Goal: Obtain resource: Download file/media

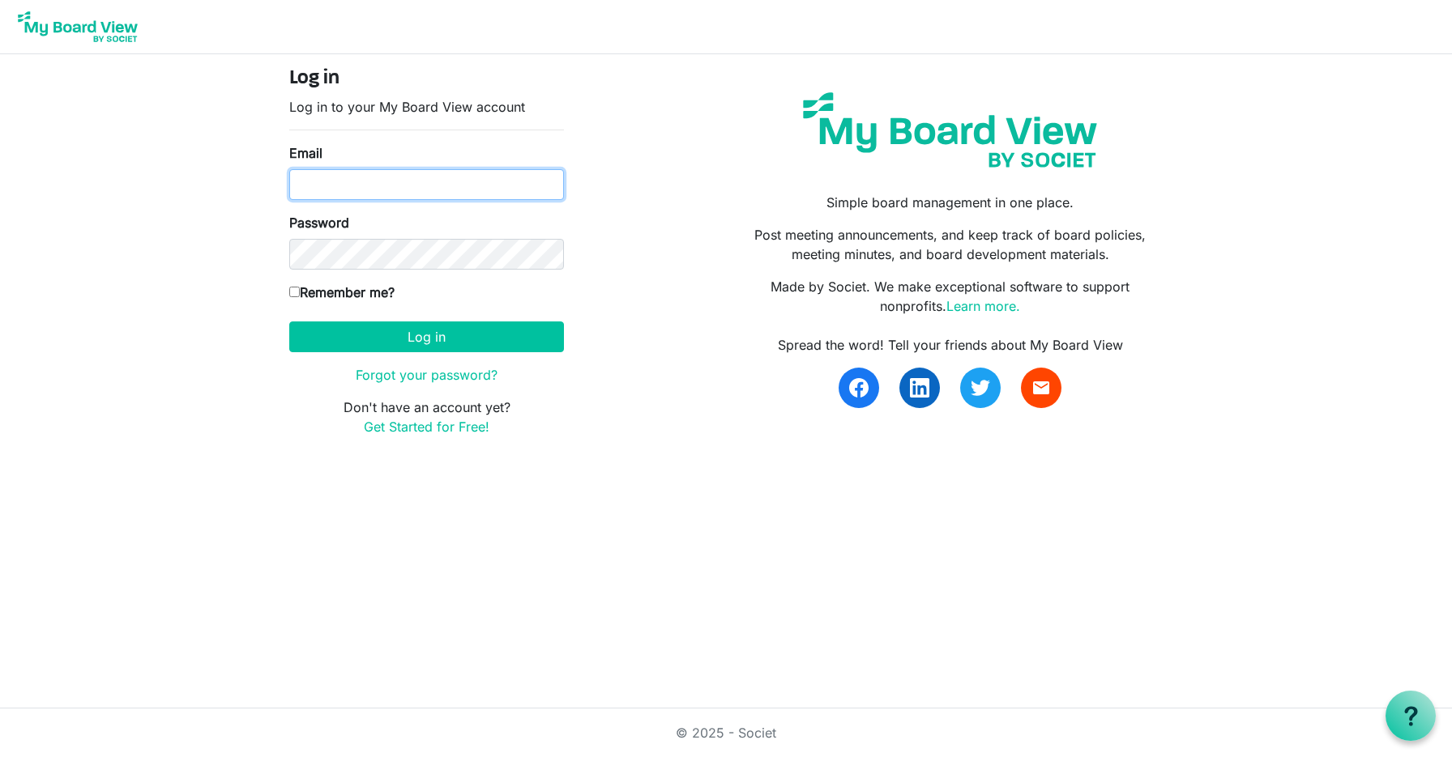
type input "[EMAIL_ADDRESS][DOMAIN_NAME]"
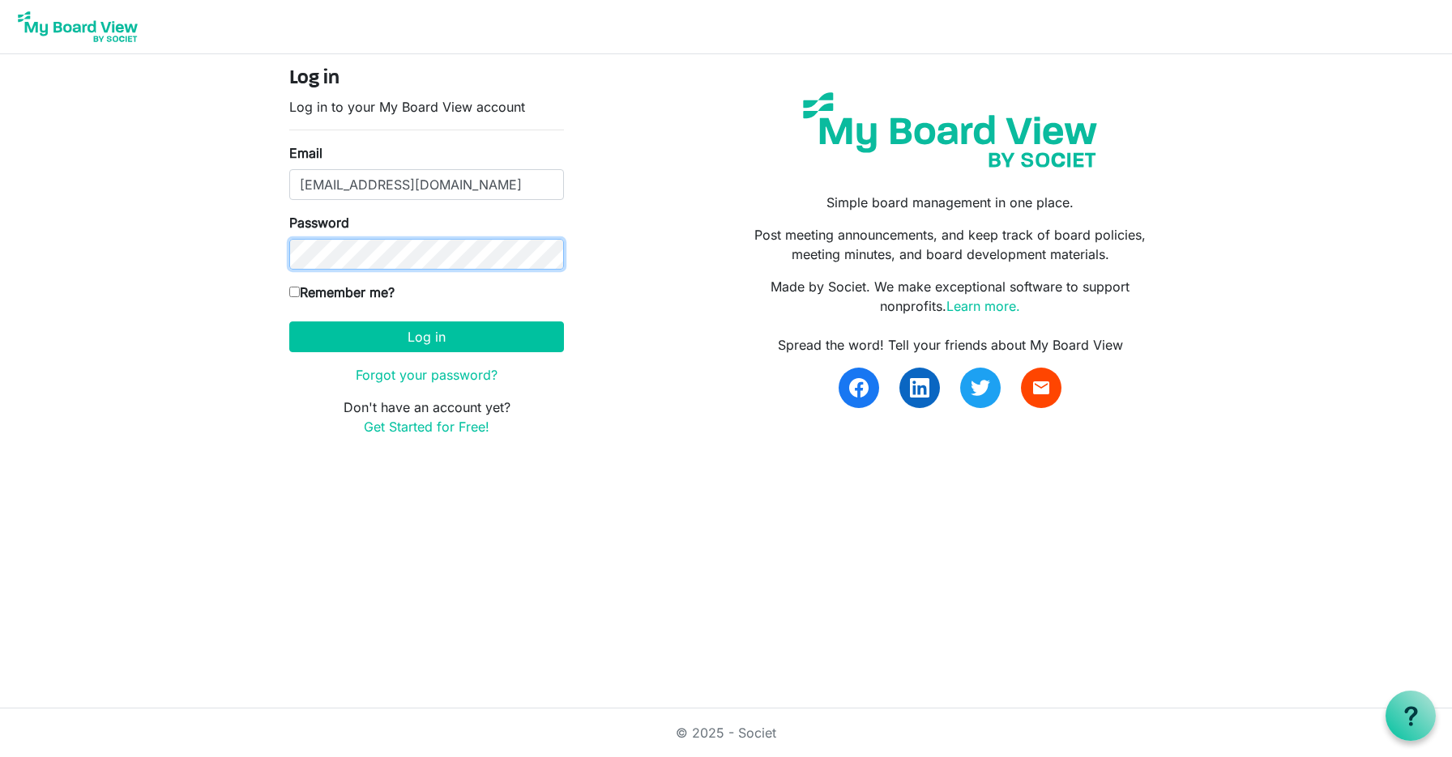
click at [426, 336] on button "Log in" at bounding box center [426, 337] width 275 height 31
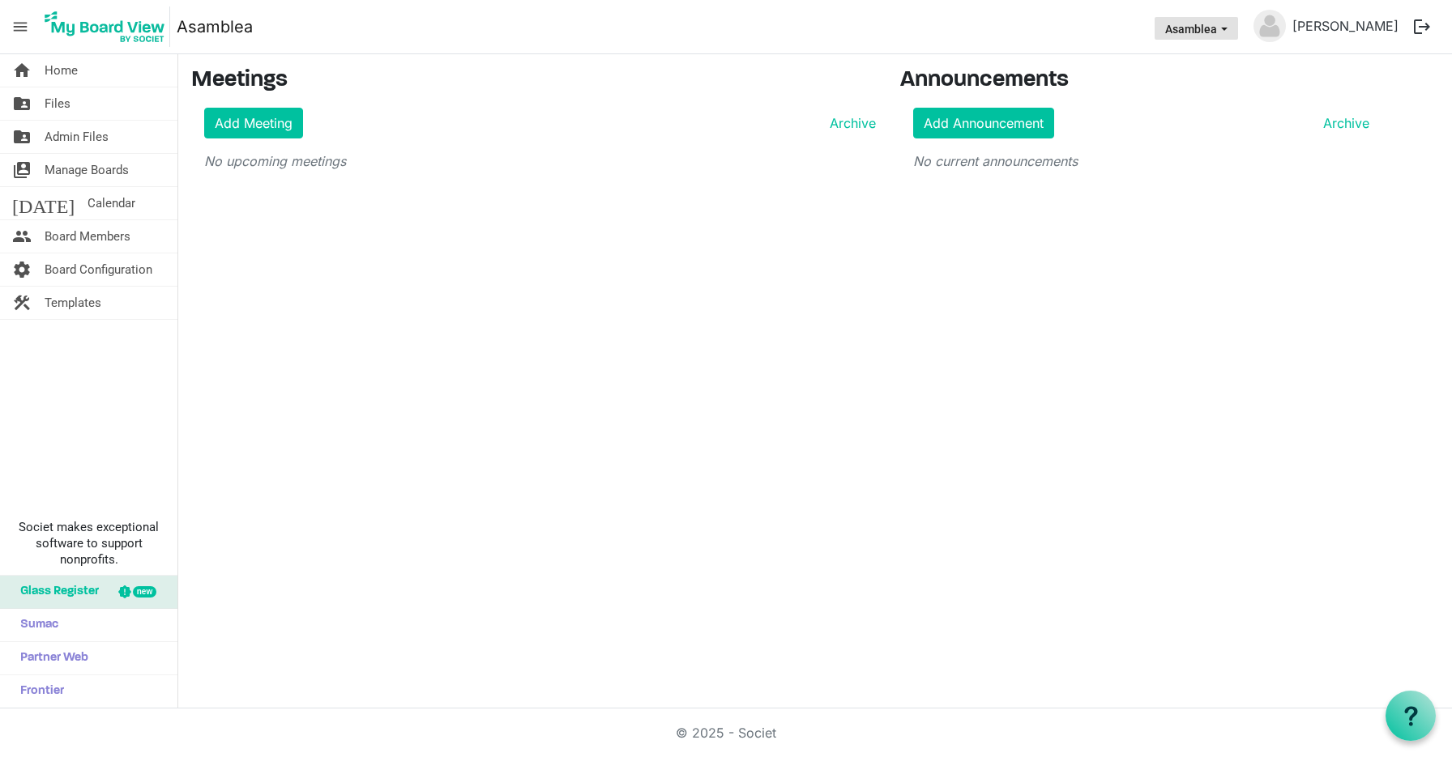
click at [1235, 29] on button "Asamblea" at bounding box center [1195, 28] width 83 height 23
click at [1341, 26] on link "[PERSON_NAME]" at bounding box center [1345, 26] width 119 height 32
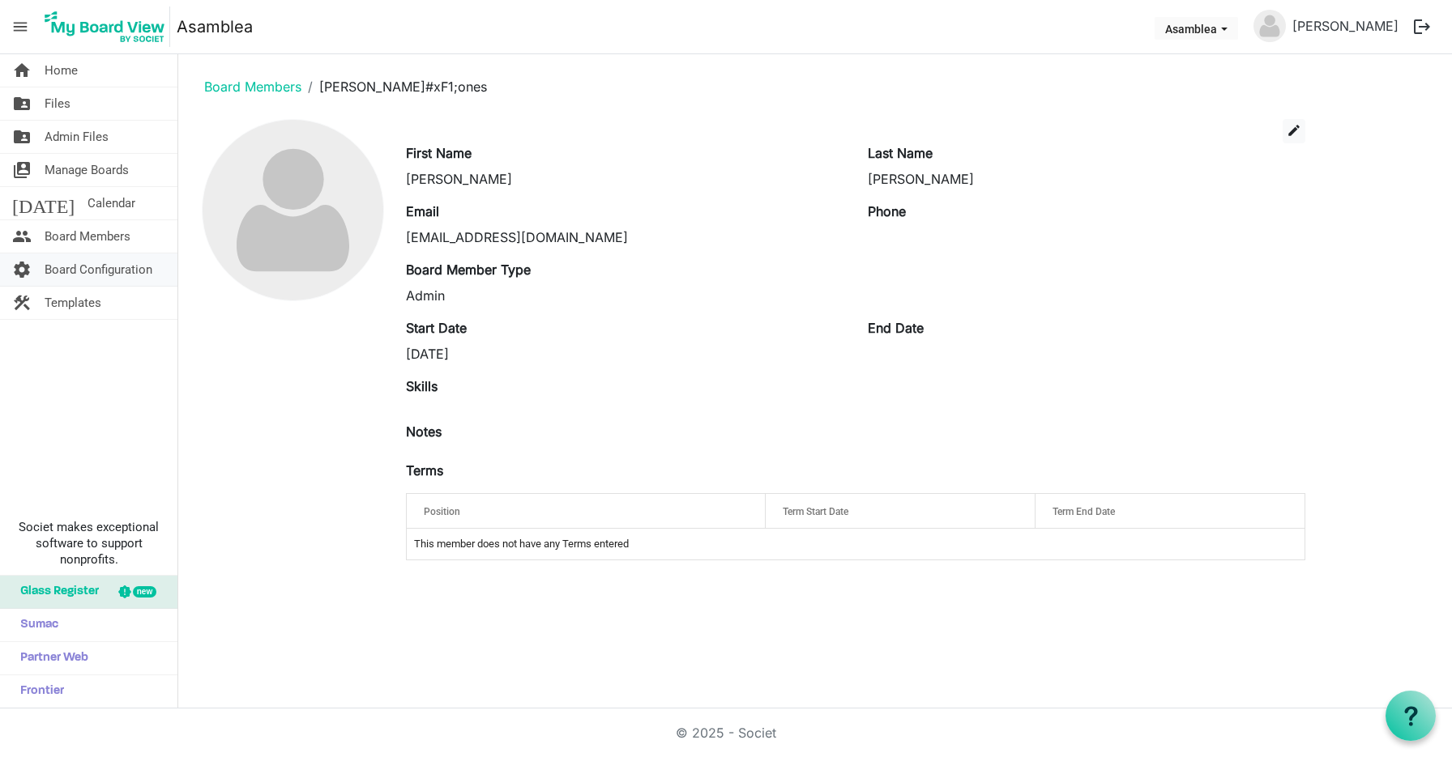
click at [134, 270] on span "Board Configuration" at bounding box center [99, 270] width 108 height 32
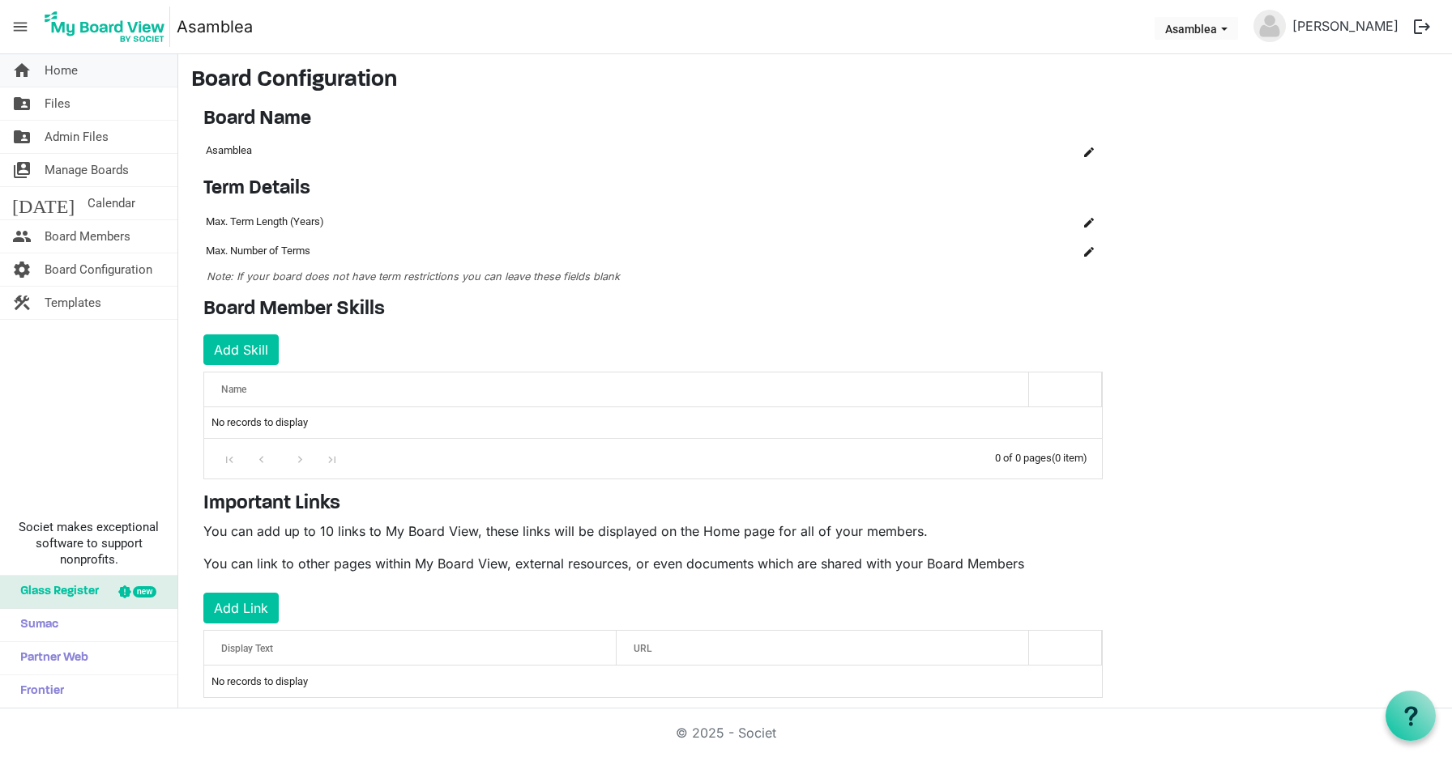
click at [75, 68] on span "Home" at bounding box center [61, 70] width 33 height 32
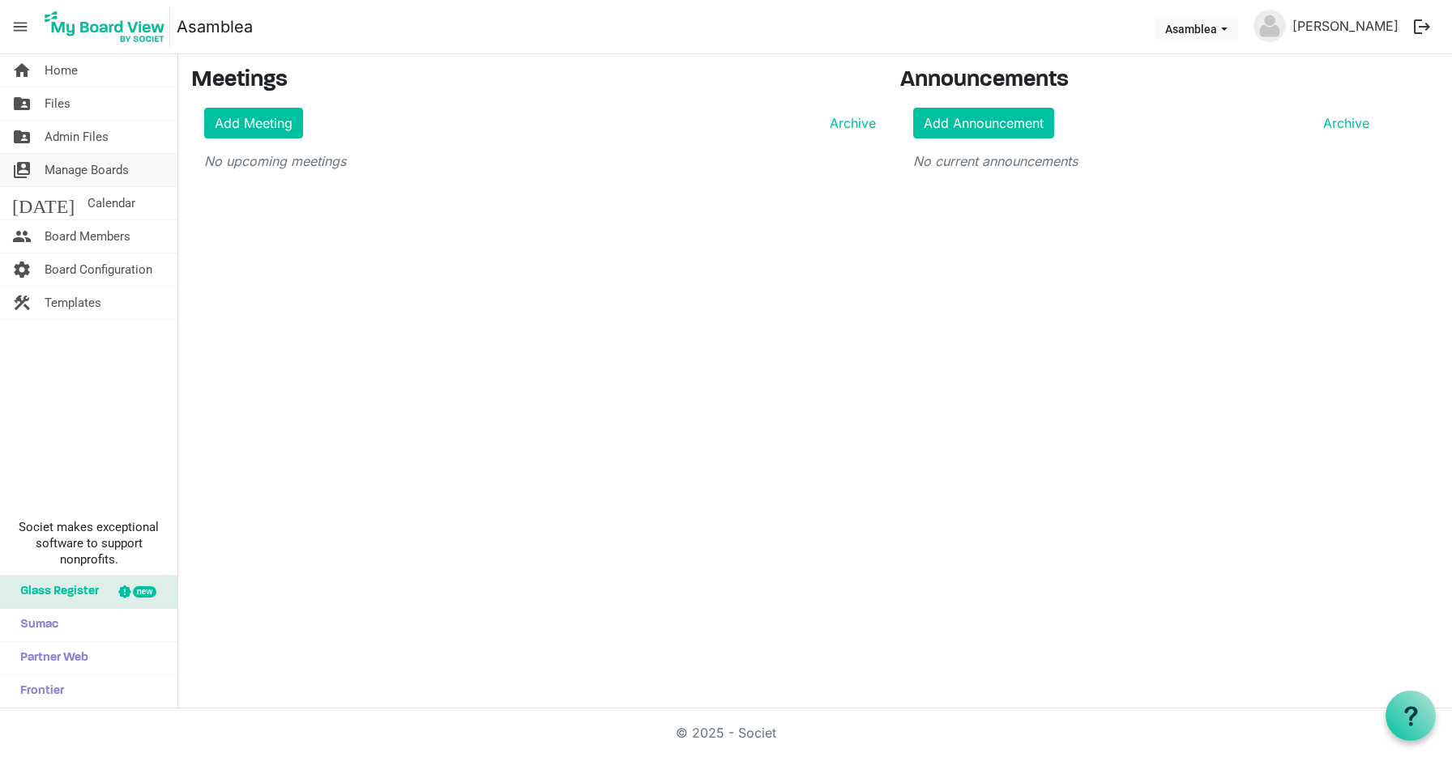
click at [77, 177] on span "Manage Boards" at bounding box center [87, 170] width 84 height 32
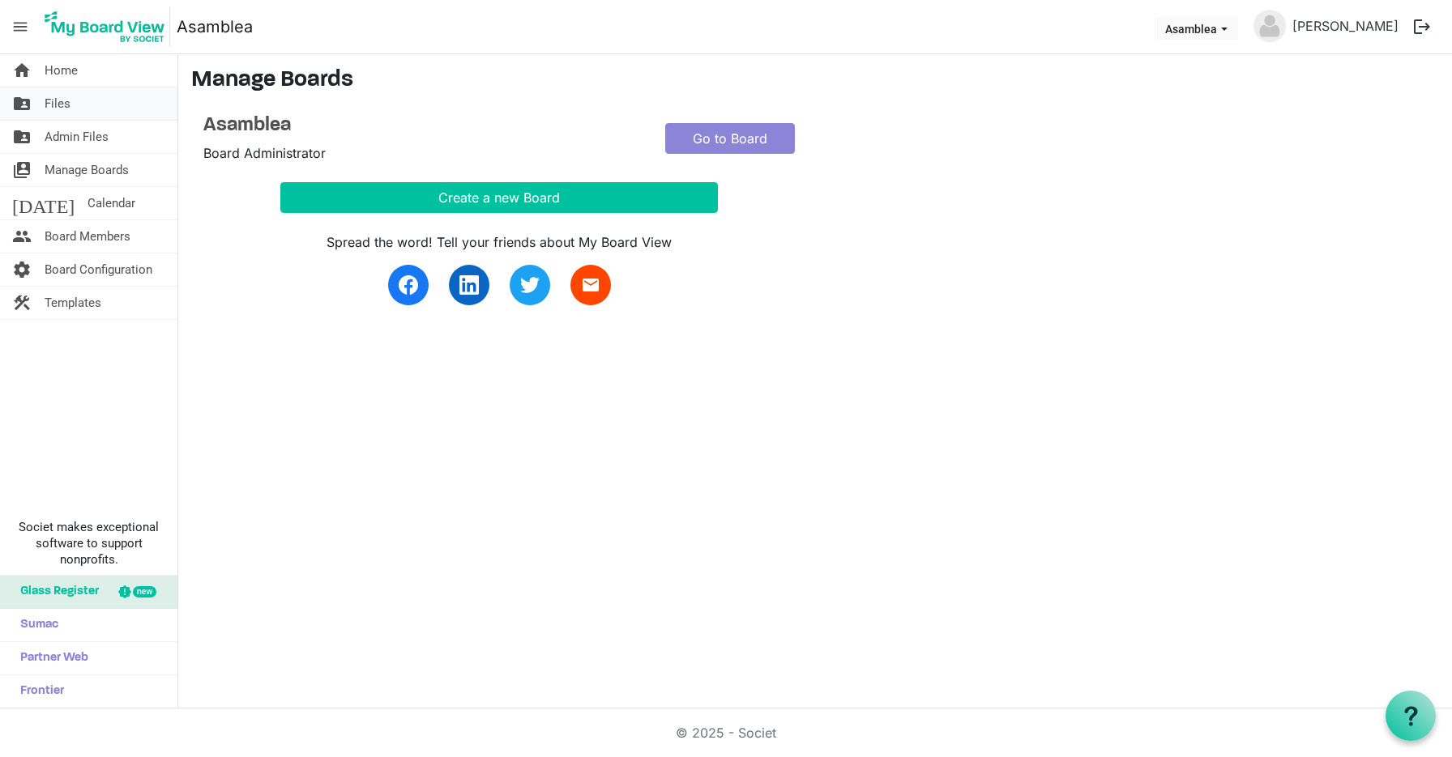
click at [58, 105] on span "Files" at bounding box center [58, 103] width 26 height 32
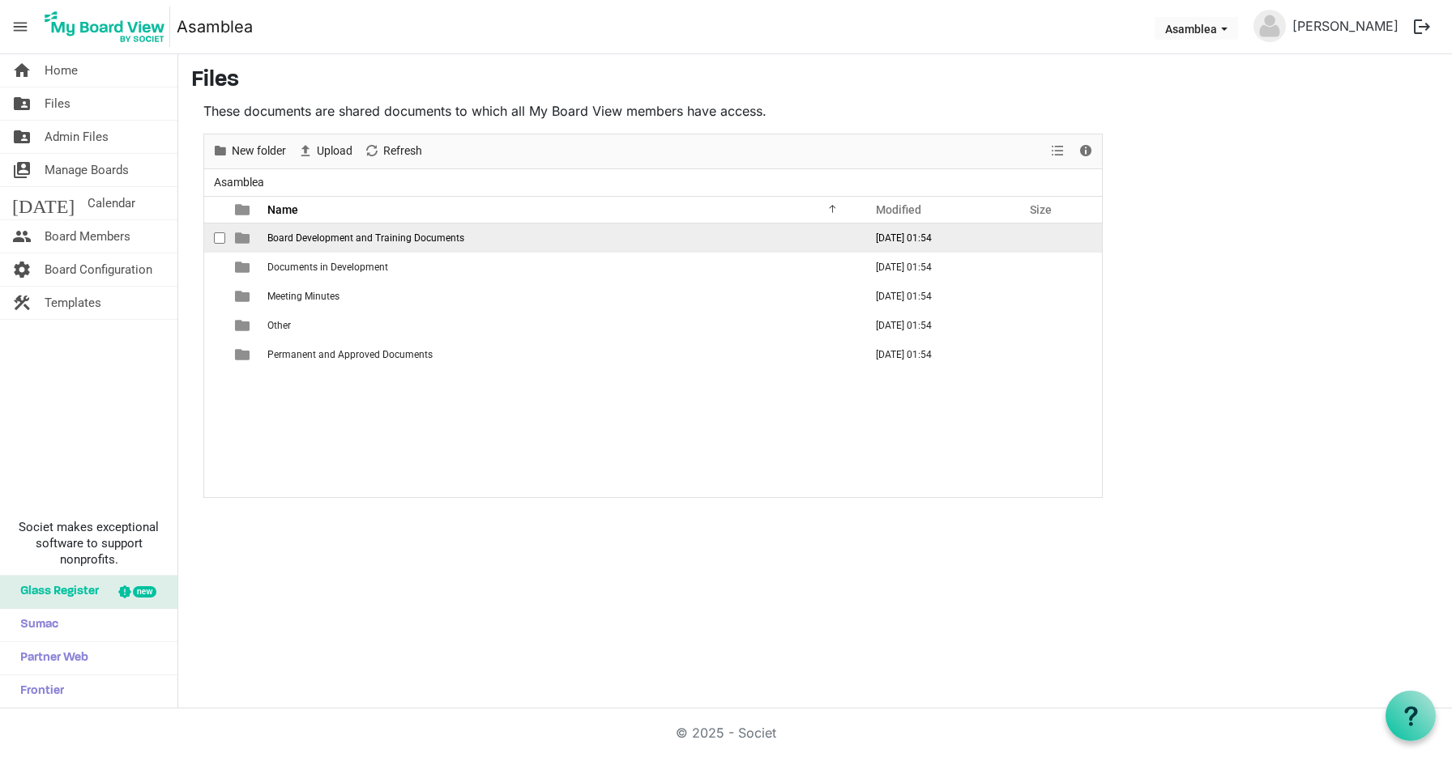
click at [363, 232] on span "Board Development and Training Documents" at bounding box center [365, 237] width 197 height 11
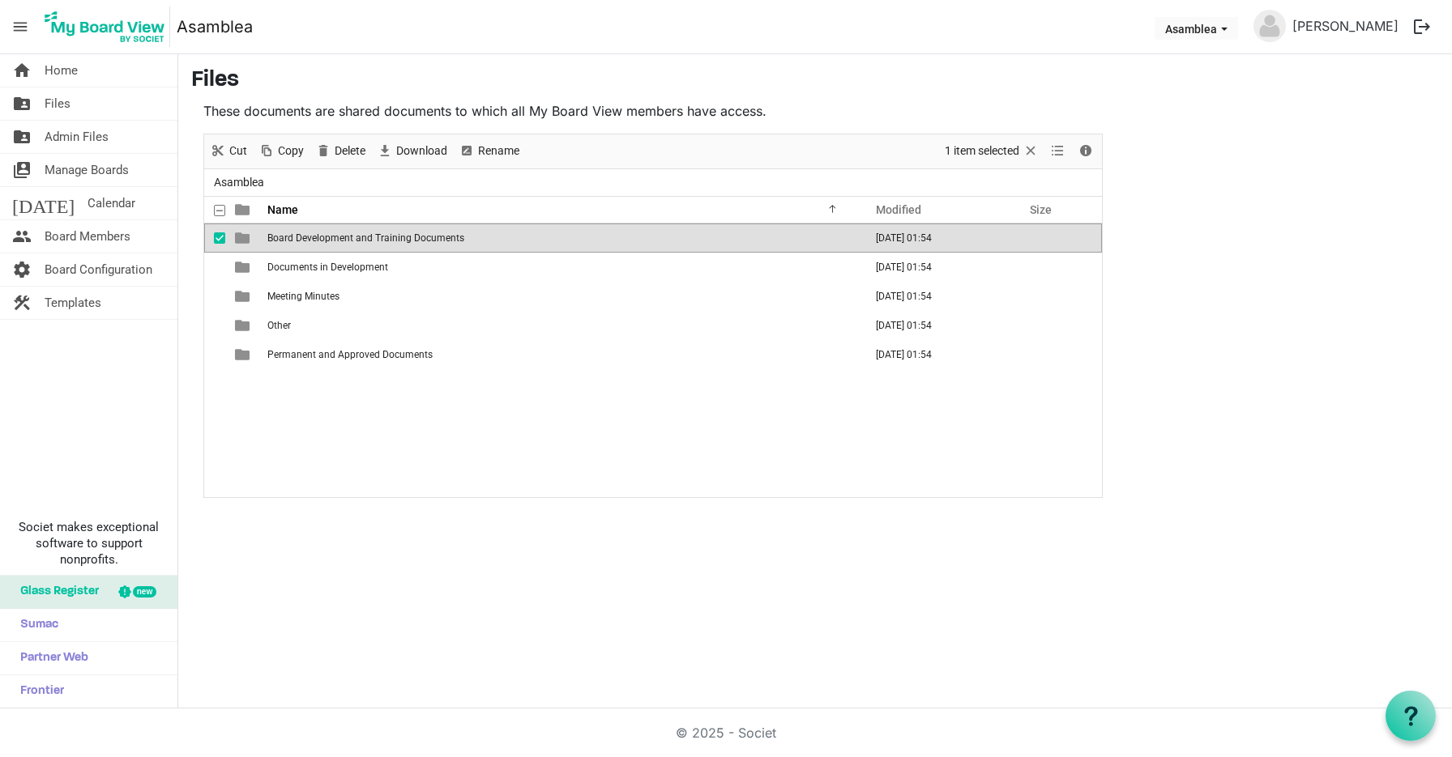
click at [348, 240] on span "Board Development and Training Documents" at bounding box center [365, 237] width 197 height 11
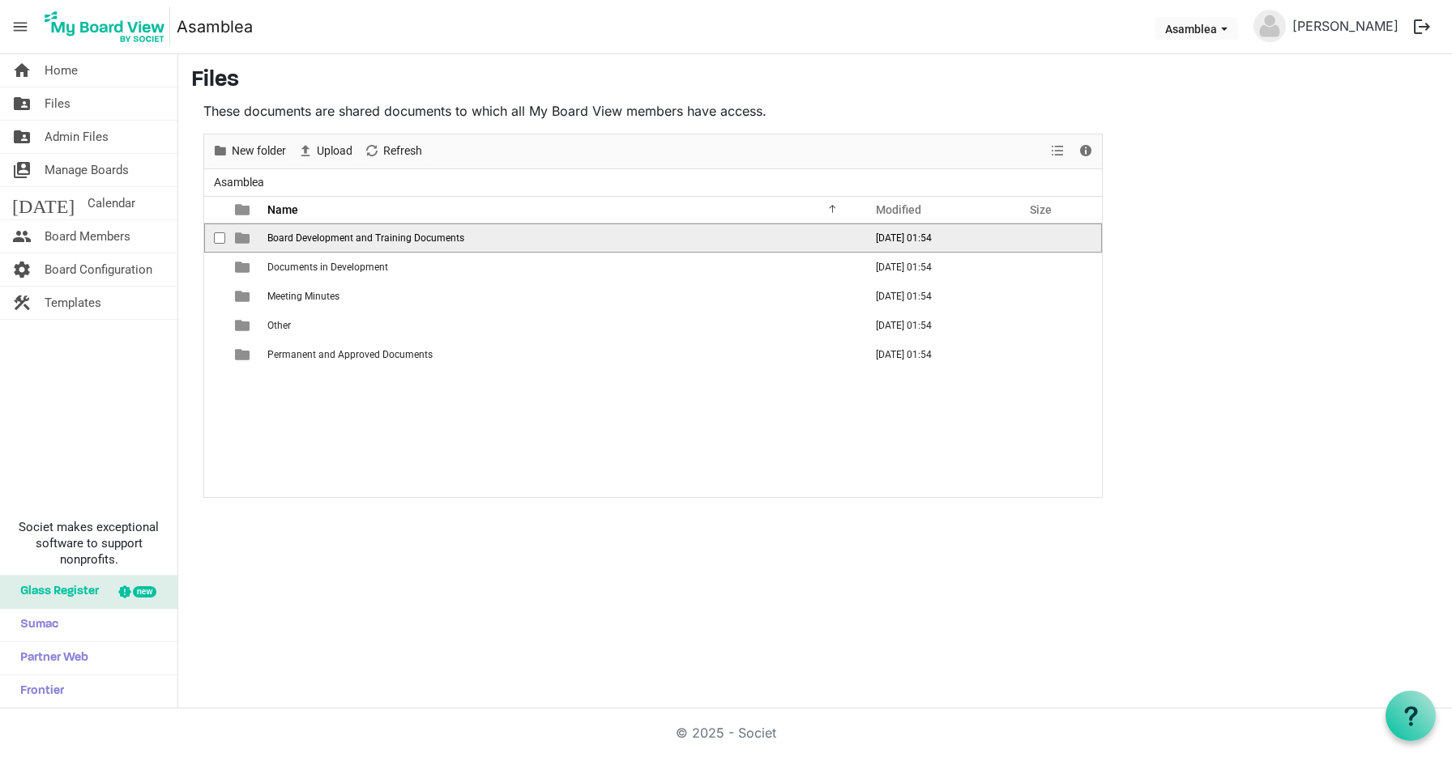
click at [348, 240] on span "Board Development and Training Documents" at bounding box center [365, 237] width 197 height 11
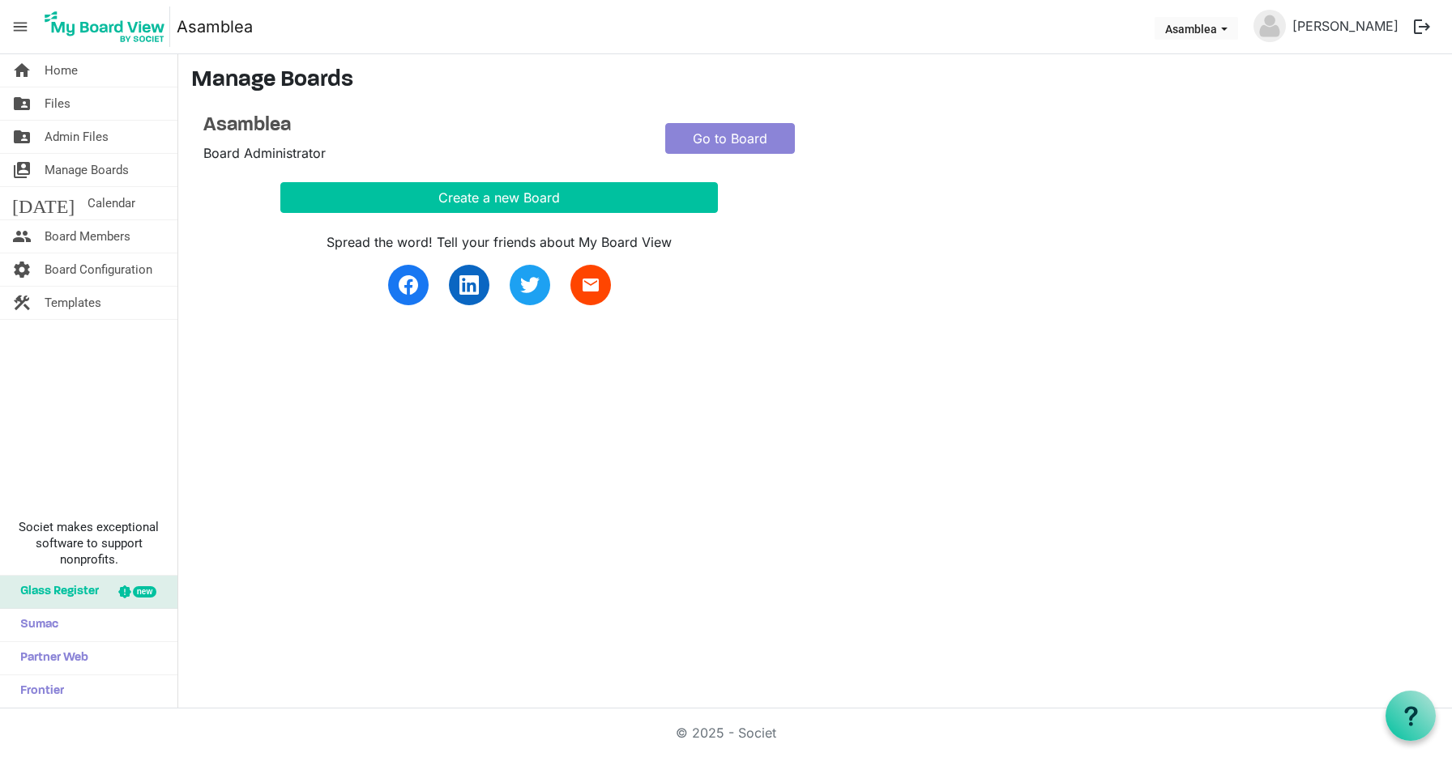
click at [33, 31] on span "menu" at bounding box center [20, 26] width 31 height 31
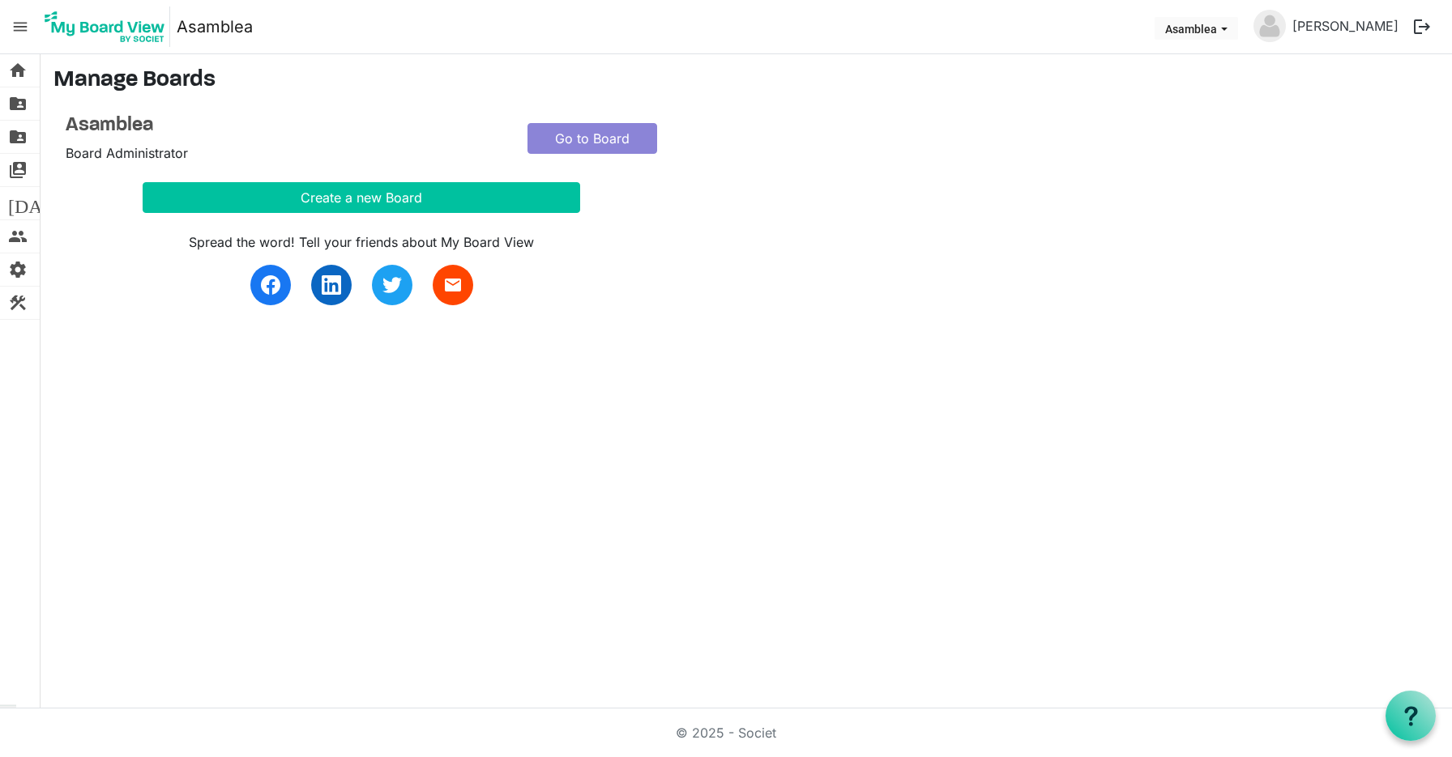
click at [29, 31] on span "menu" at bounding box center [20, 26] width 31 height 31
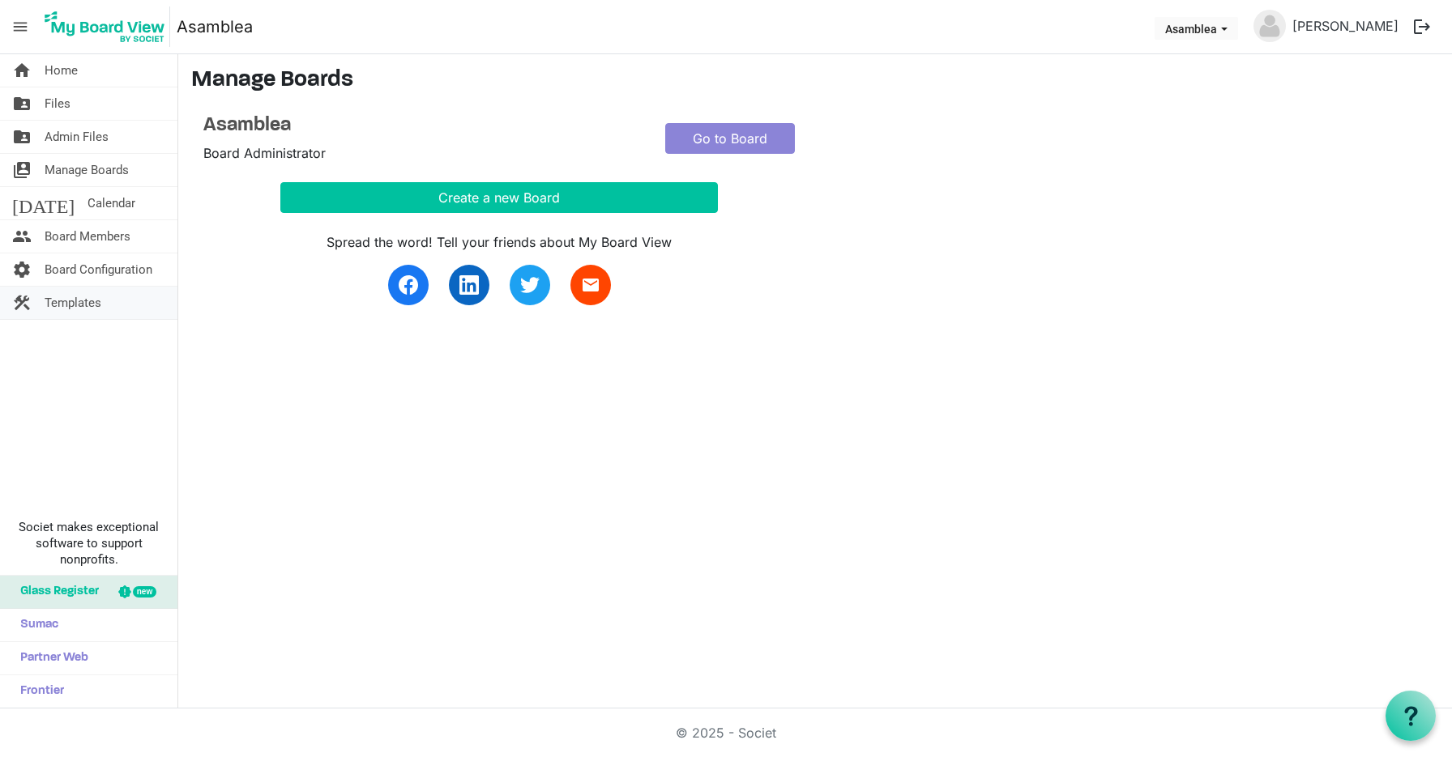
click at [64, 303] on span "Templates" at bounding box center [73, 303] width 57 height 32
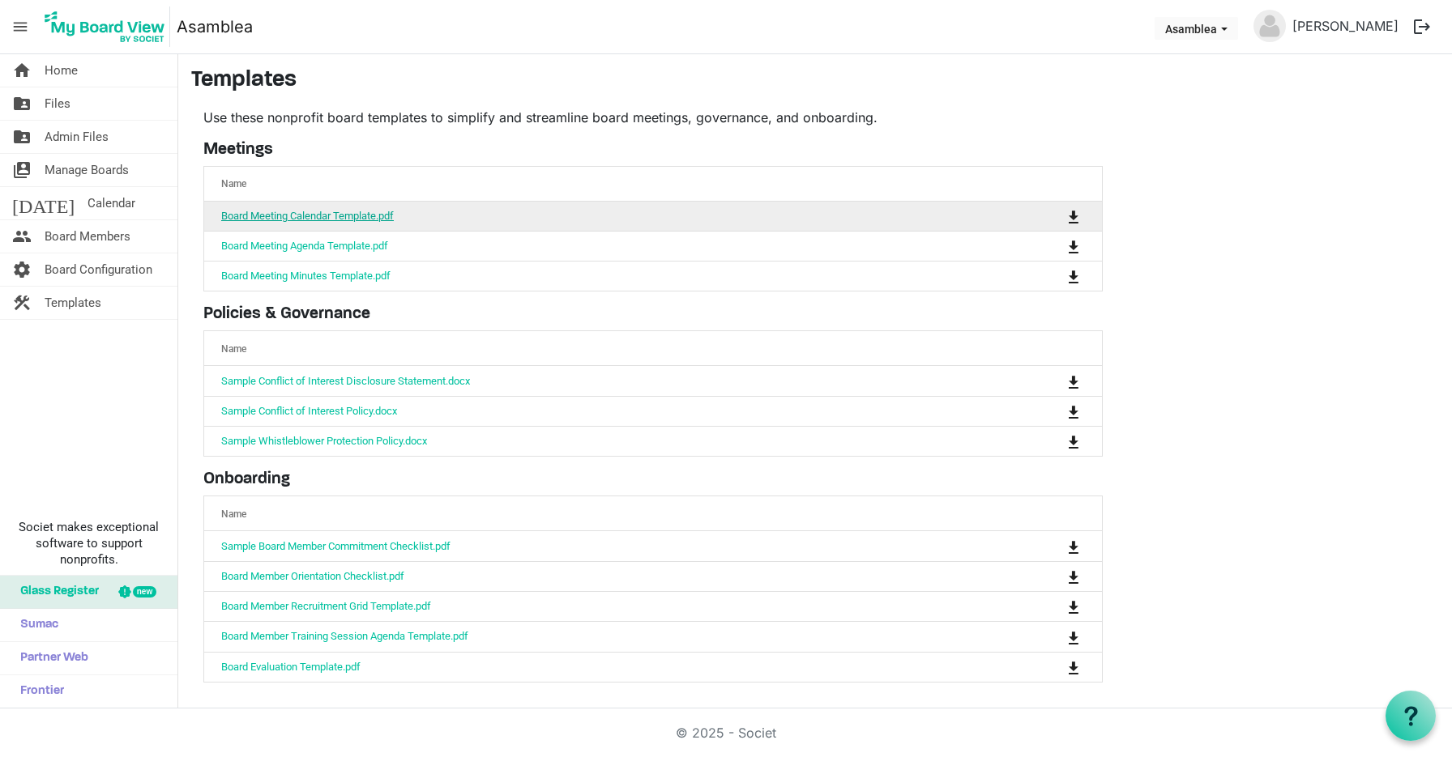
click at [279, 218] on link "Board Meeting Calendar Template.pdf" at bounding box center [307, 216] width 173 height 12
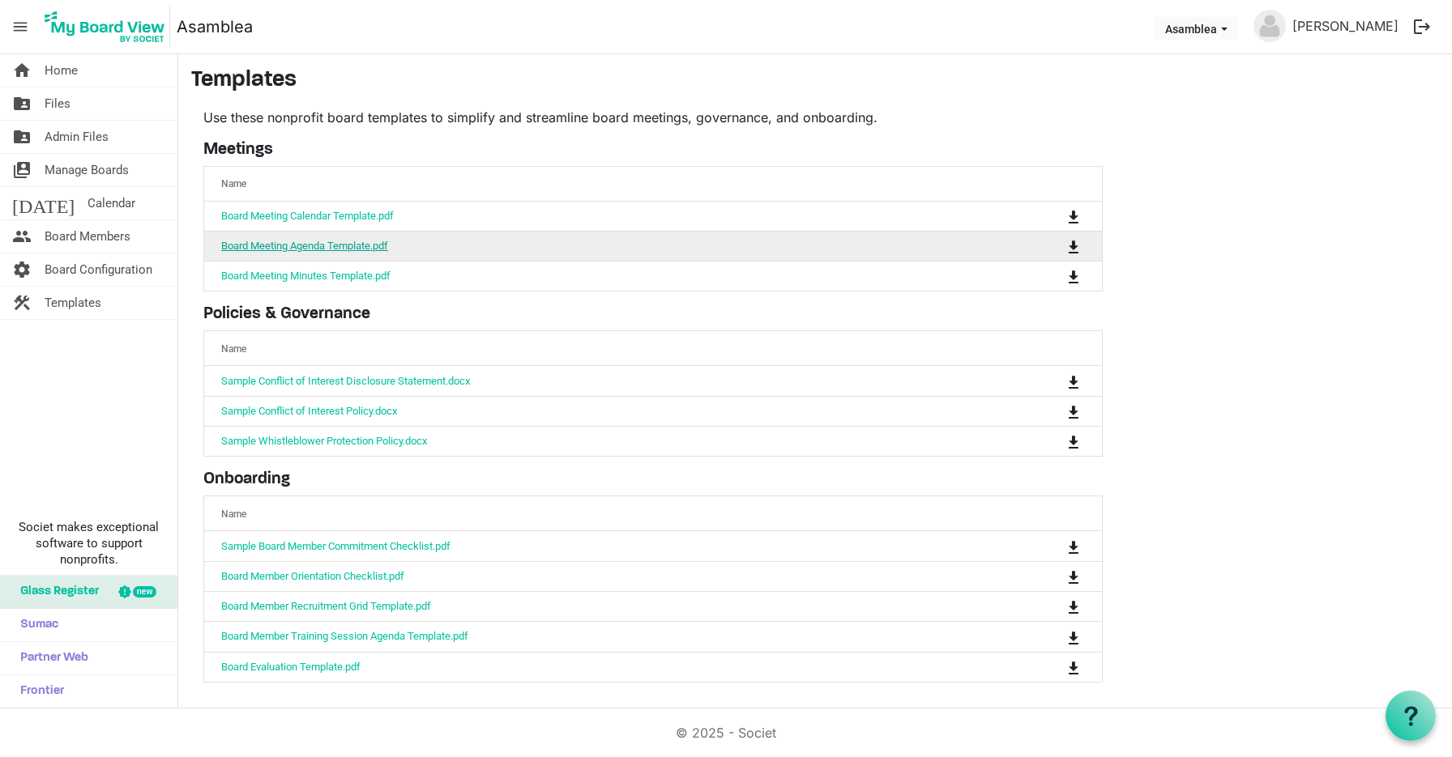
click at [296, 247] on link "Board Meeting Agenda Template.pdf" at bounding box center [304, 246] width 167 height 12
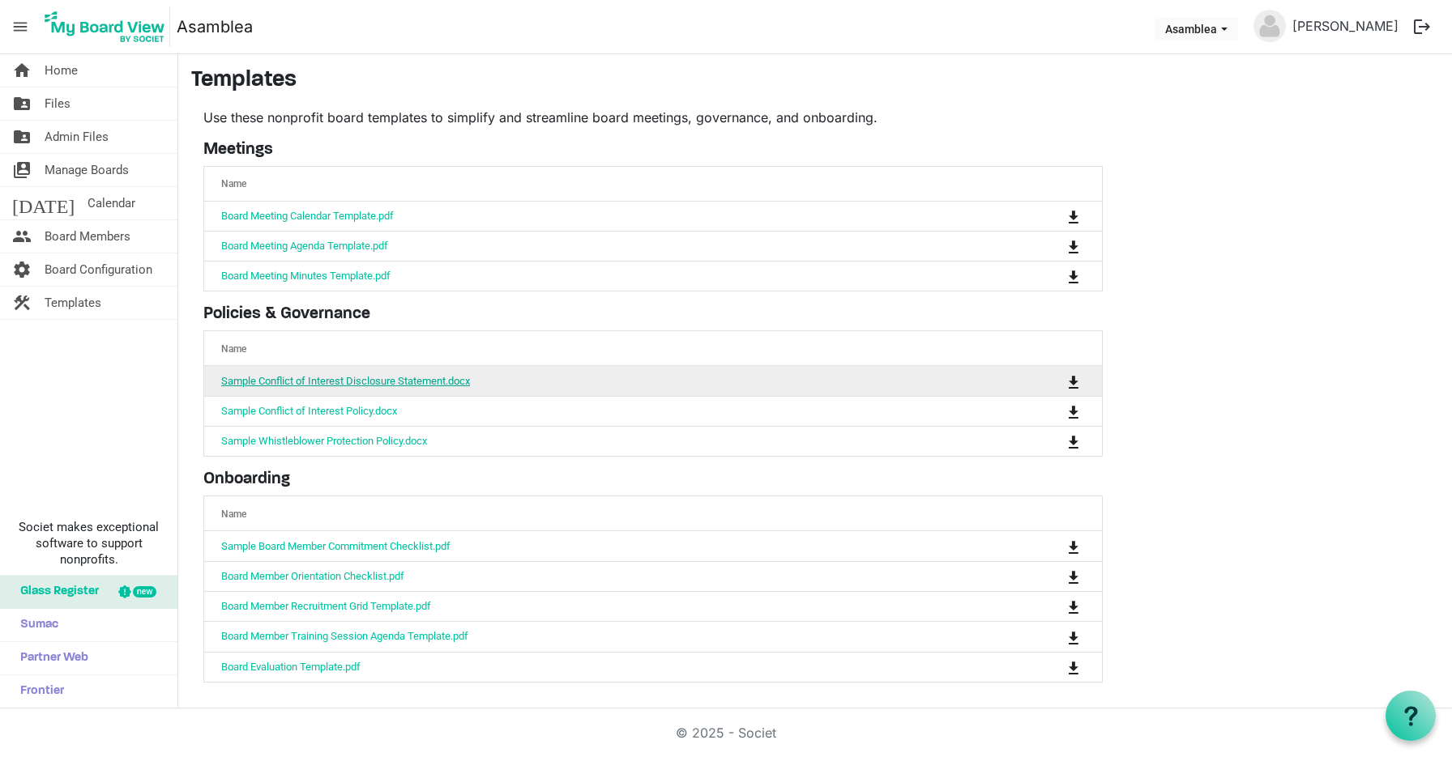
click at [258, 387] on link "Sample Conflict of Interest Disclosure Statement.docx" at bounding box center [345, 381] width 249 height 12
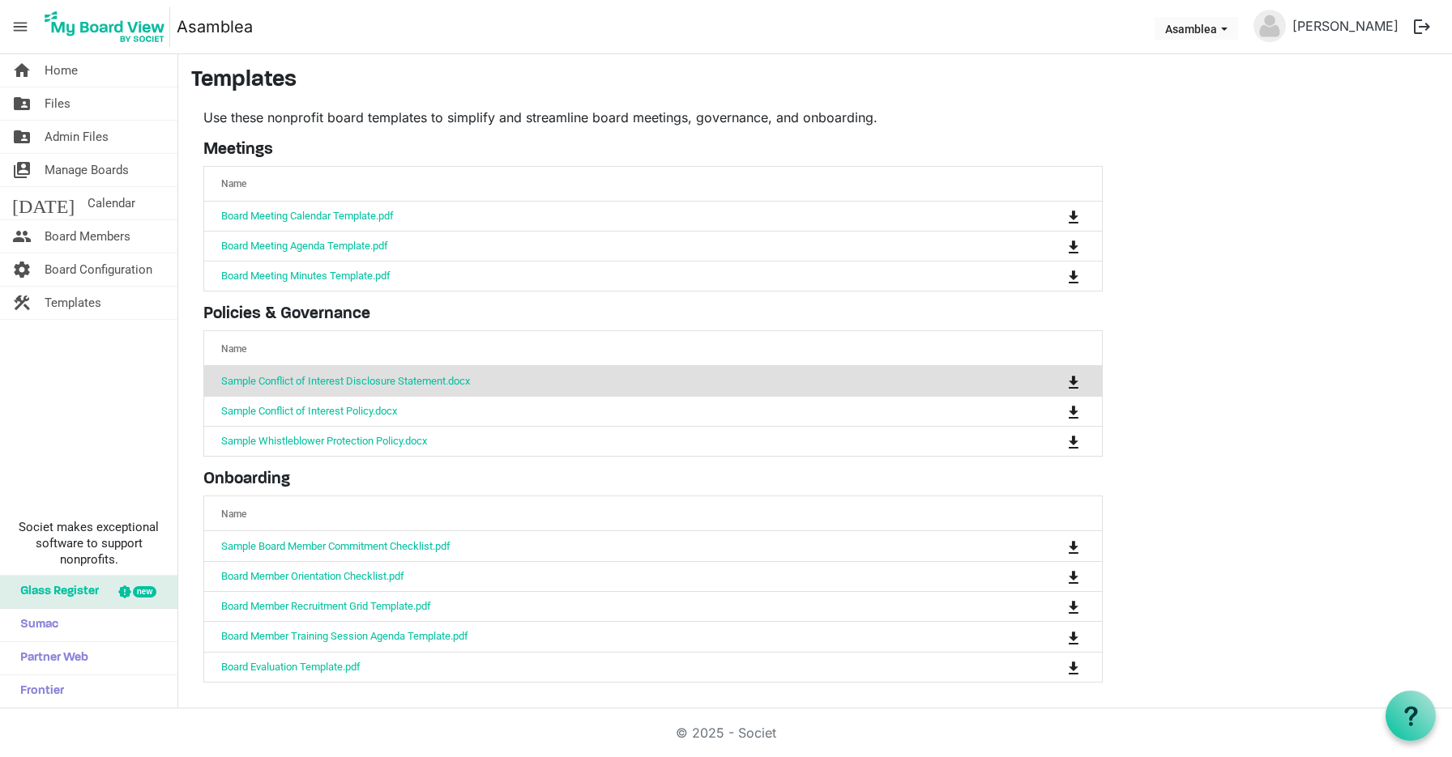
scroll to position [3, 0]
click at [98, 592] on span "Glass Register" at bounding box center [55, 592] width 87 height 32
click at [55, 624] on span "Sumac" at bounding box center [35, 625] width 46 height 32
click at [1346, 28] on link "[PERSON_NAME]" at bounding box center [1345, 26] width 119 height 32
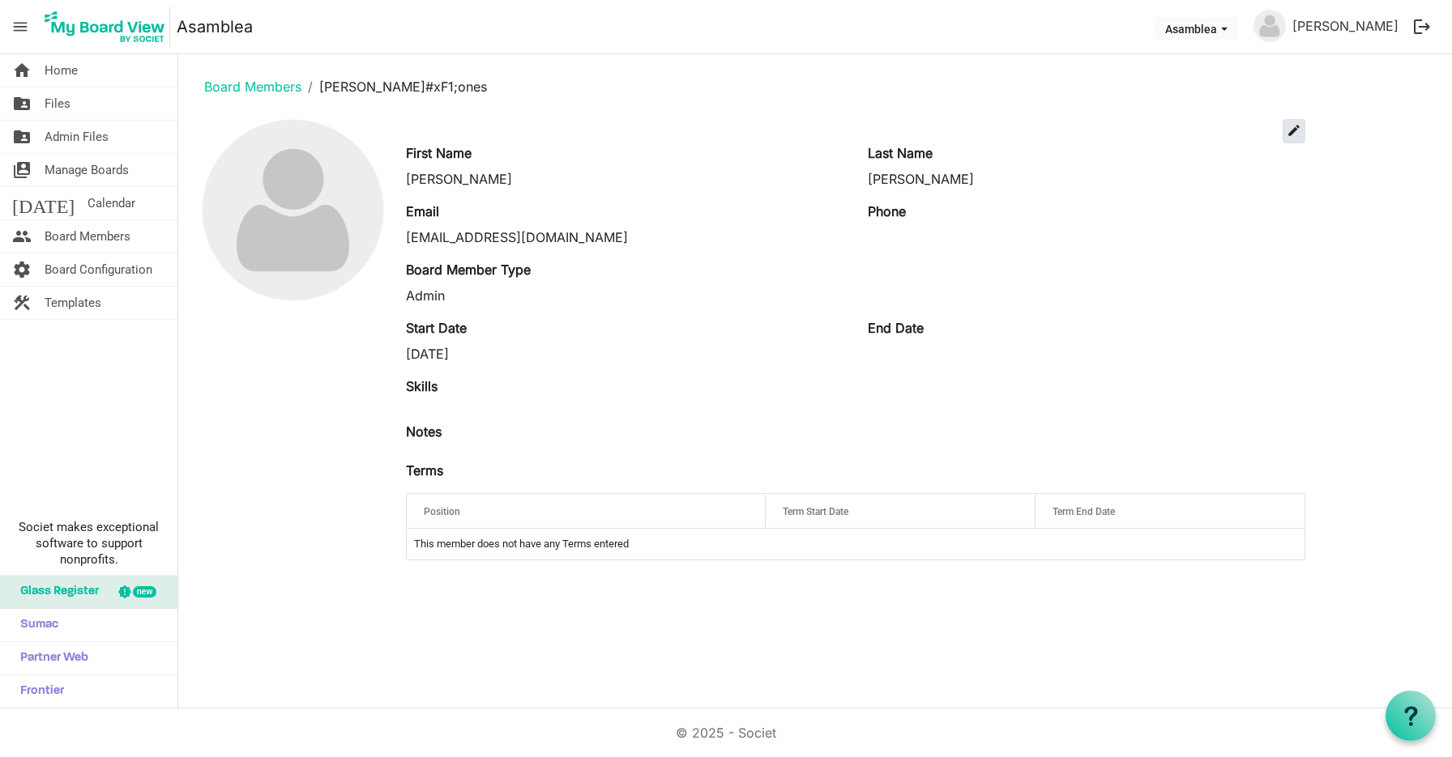
click at [1292, 135] on span "edit" at bounding box center [1293, 130] width 15 height 15
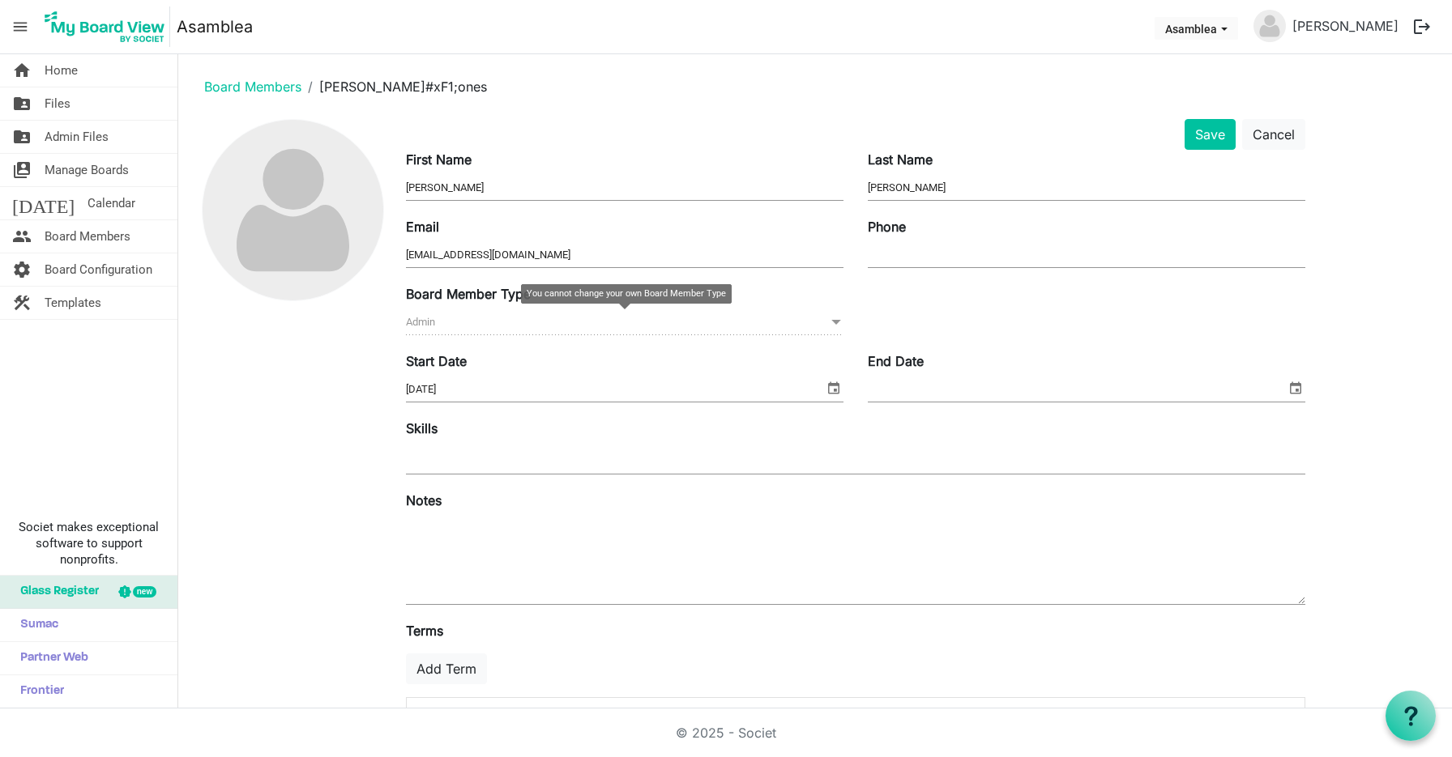
click at [475, 329] on span "Admin Admin" at bounding box center [624, 322] width 437 height 25
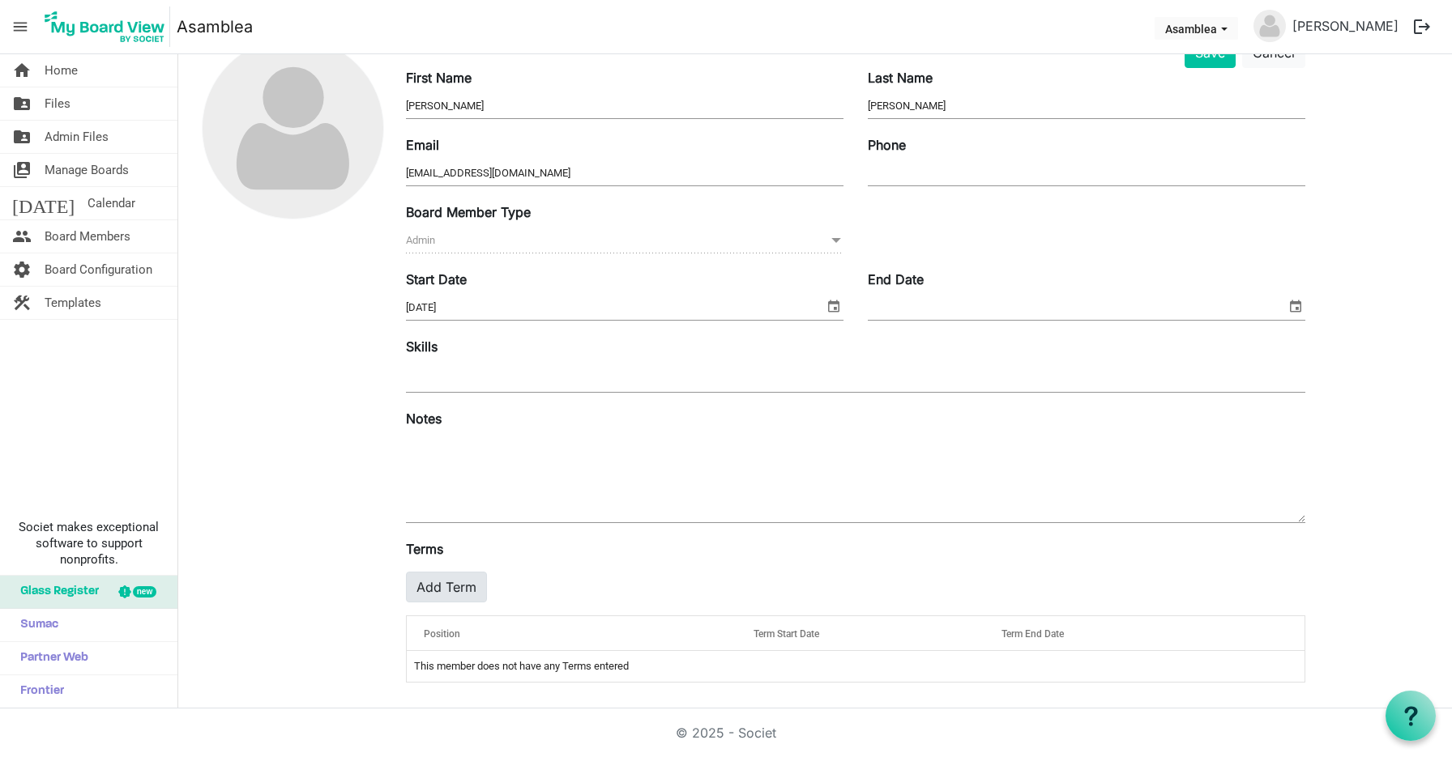
scroll to position [83, 0]
click at [443, 587] on button "Add Term" at bounding box center [446, 587] width 81 height 31
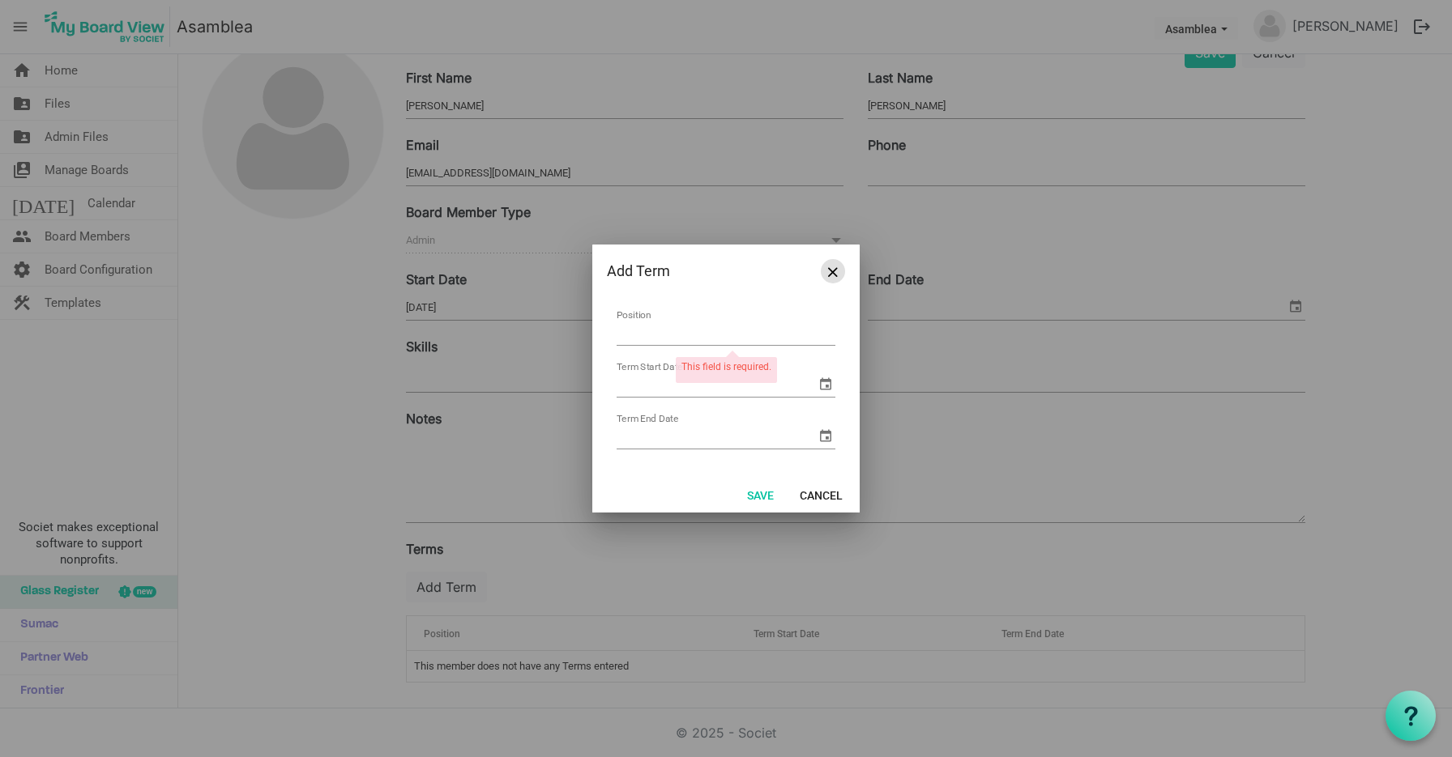
click at [834, 266] on button "Close" at bounding box center [833, 271] width 24 height 24
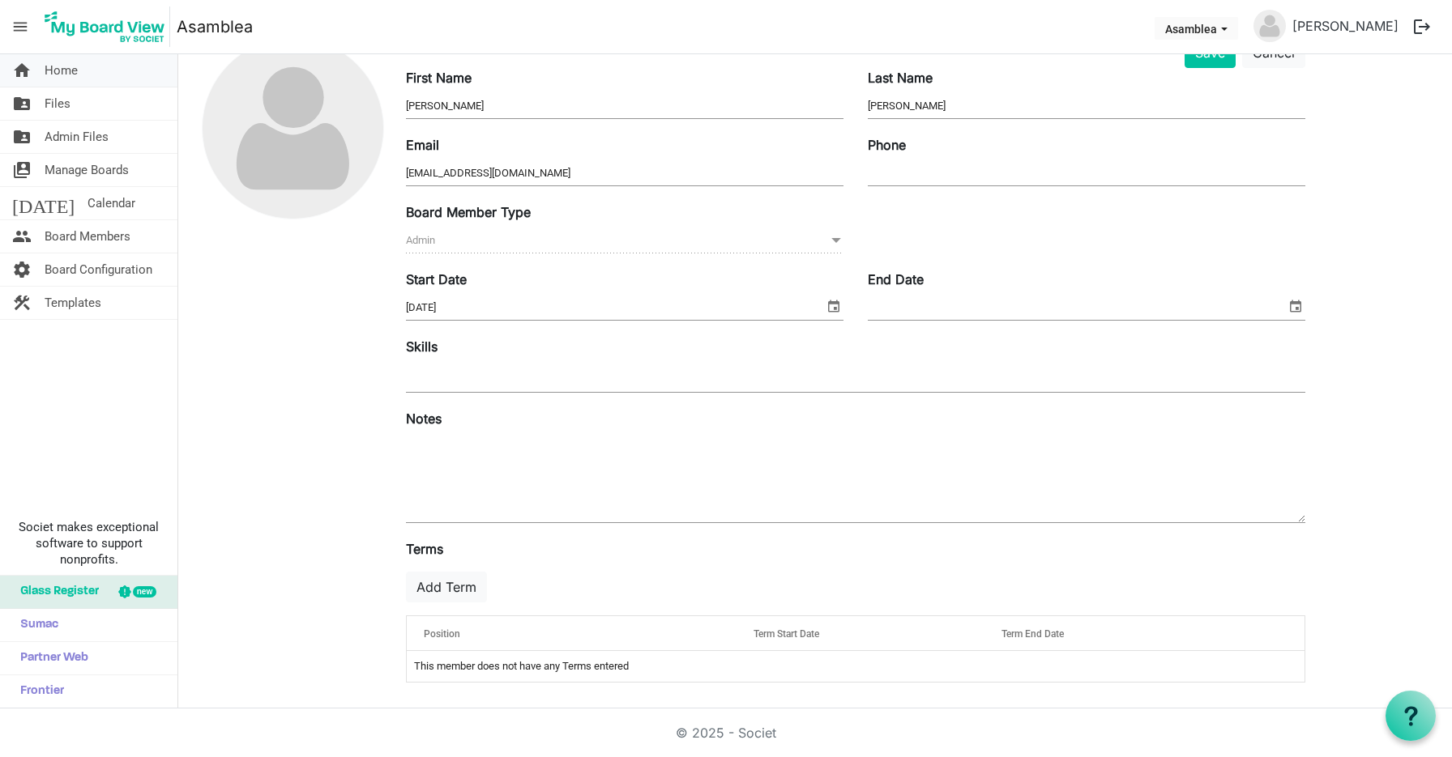
click at [72, 71] on span "Home" at bounding box center [61, 70] width 33 height 32
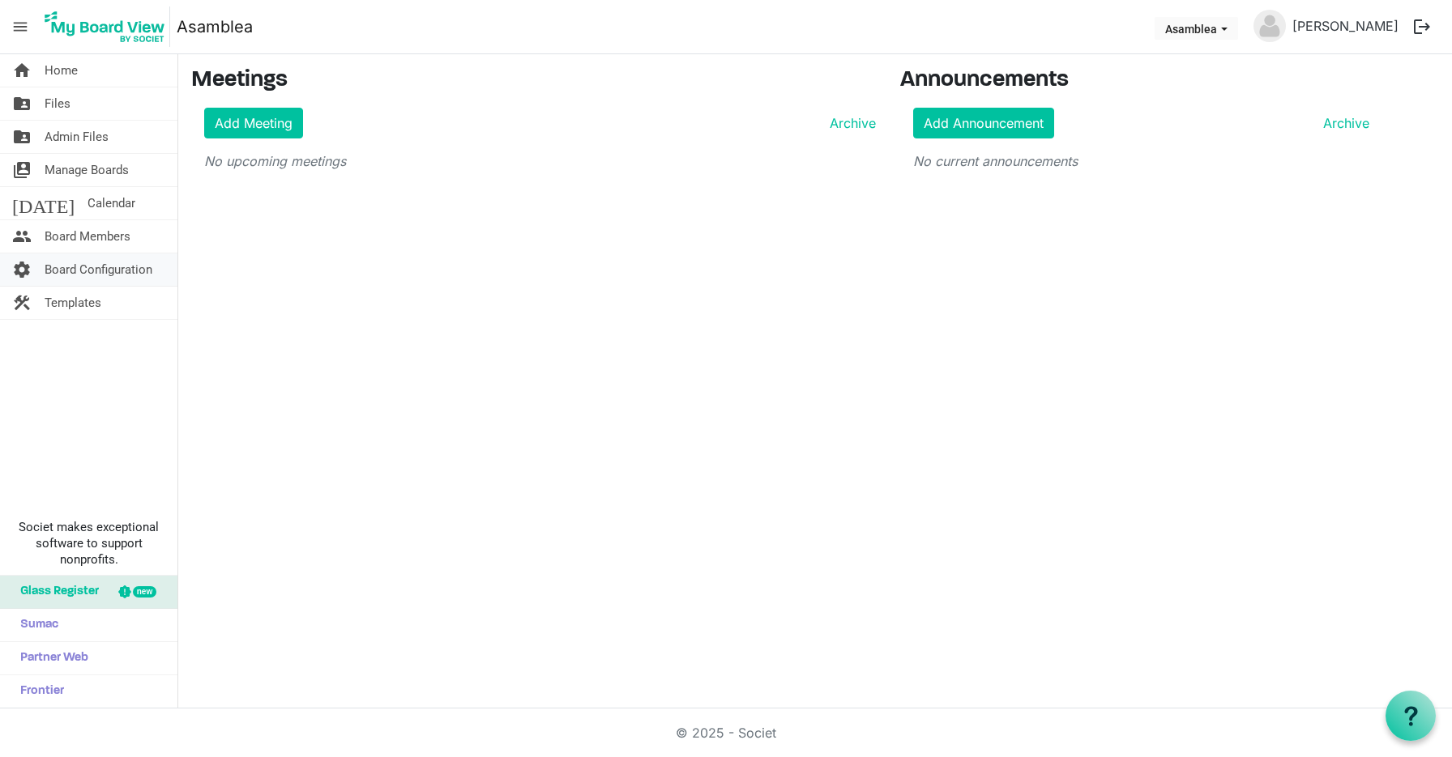
click at [79, 270] on span "Board Configuration" at bounding box center [99, 270] width 108 height 32
